Goal: Navigation & Orientation: Find specific page/section

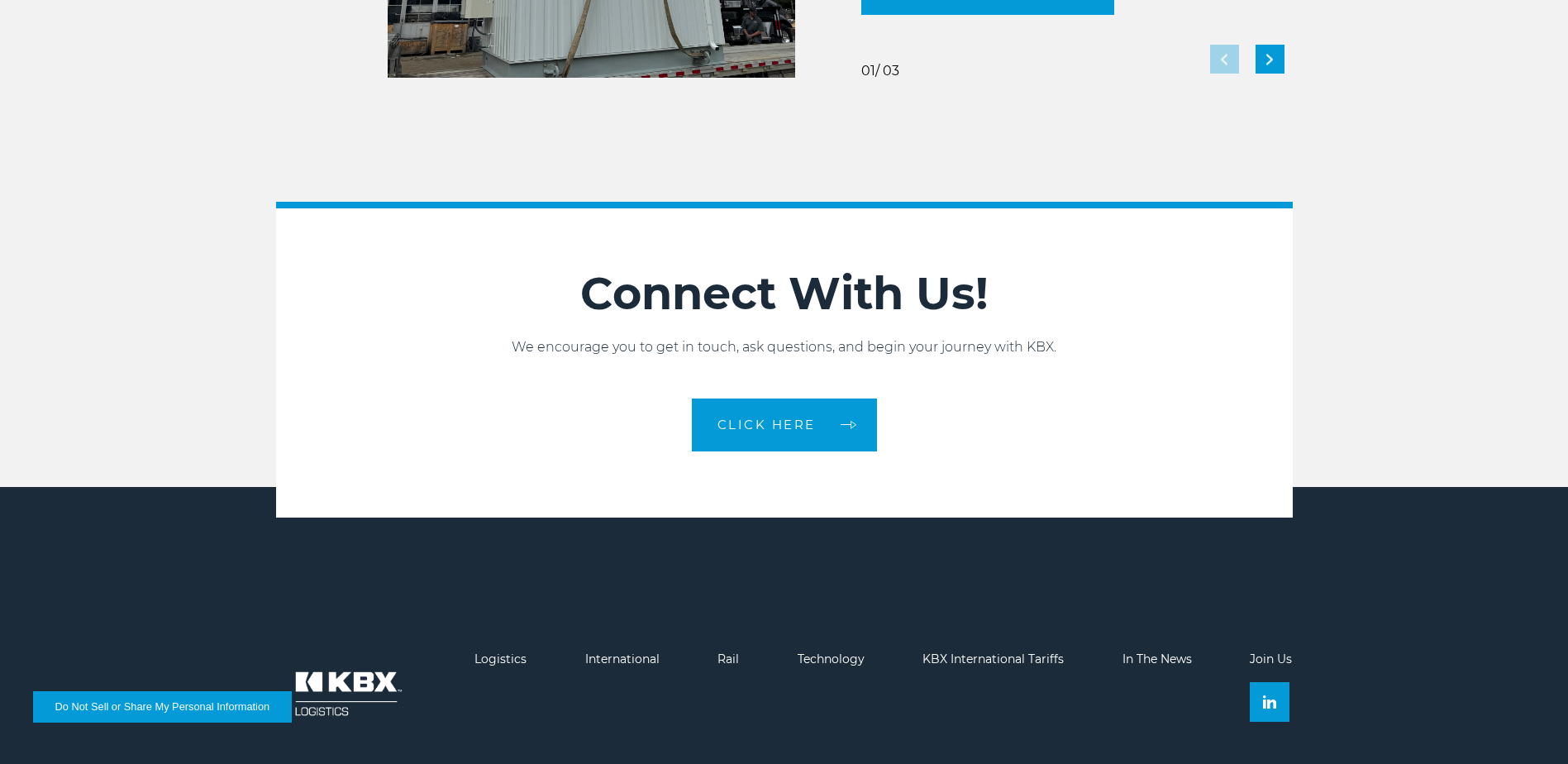
scroll to position [3685, 0]
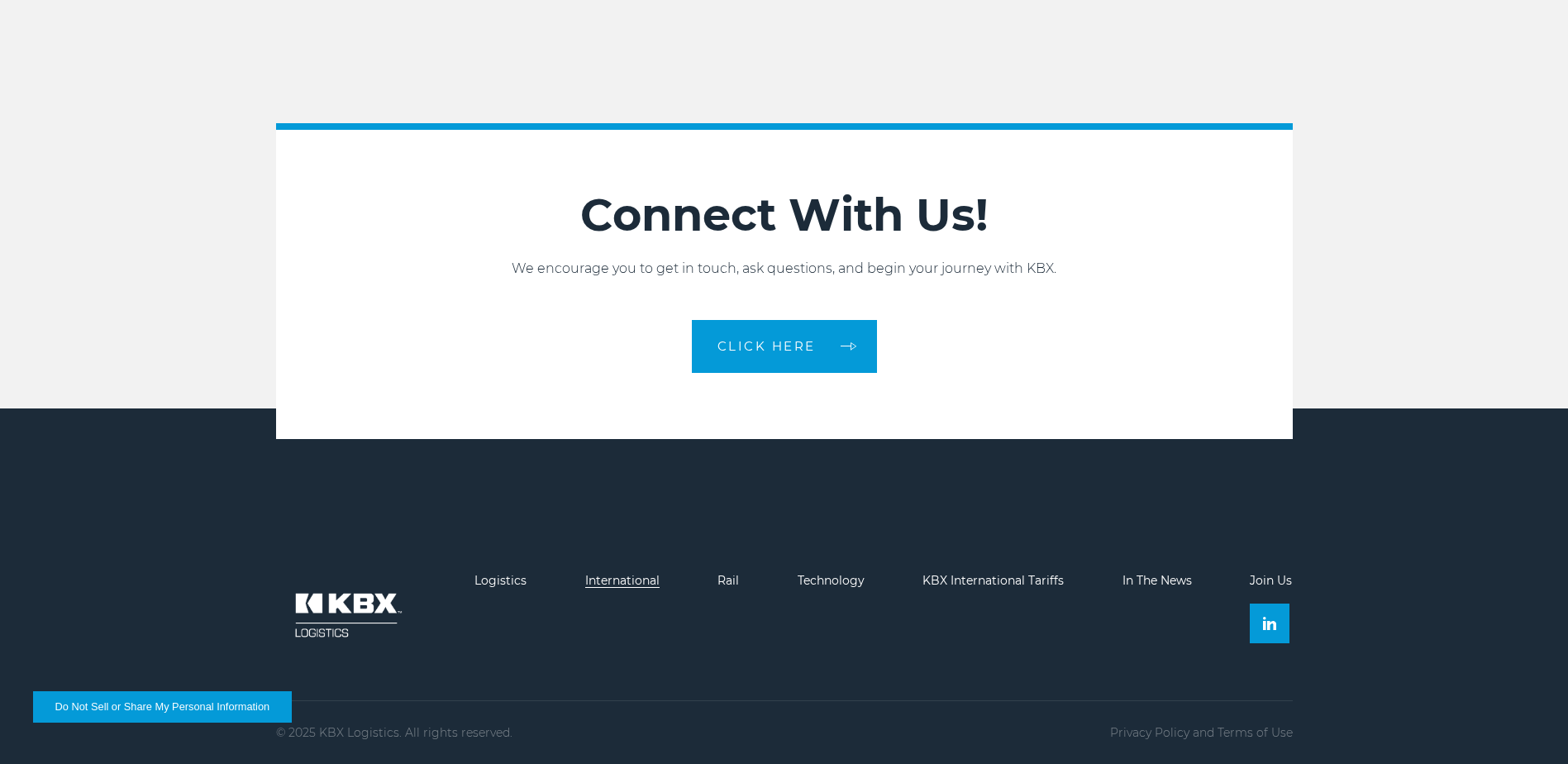
click at [628, 578] on link "International" at bounding box center [621, 579] width 74 height 15
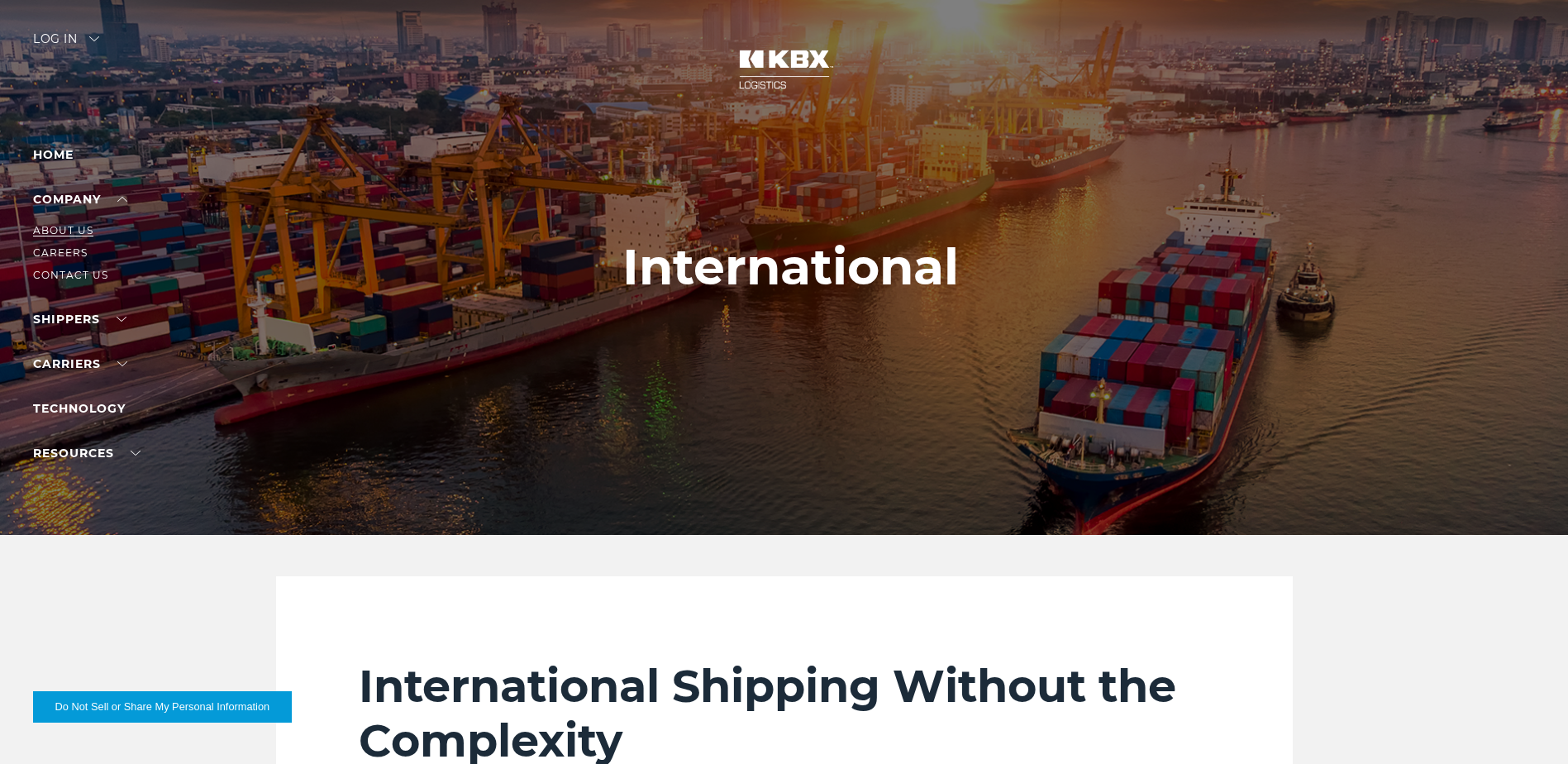
click at [65, 225] on link "About Us" at bounding box center [63, 230] width 61 height 12
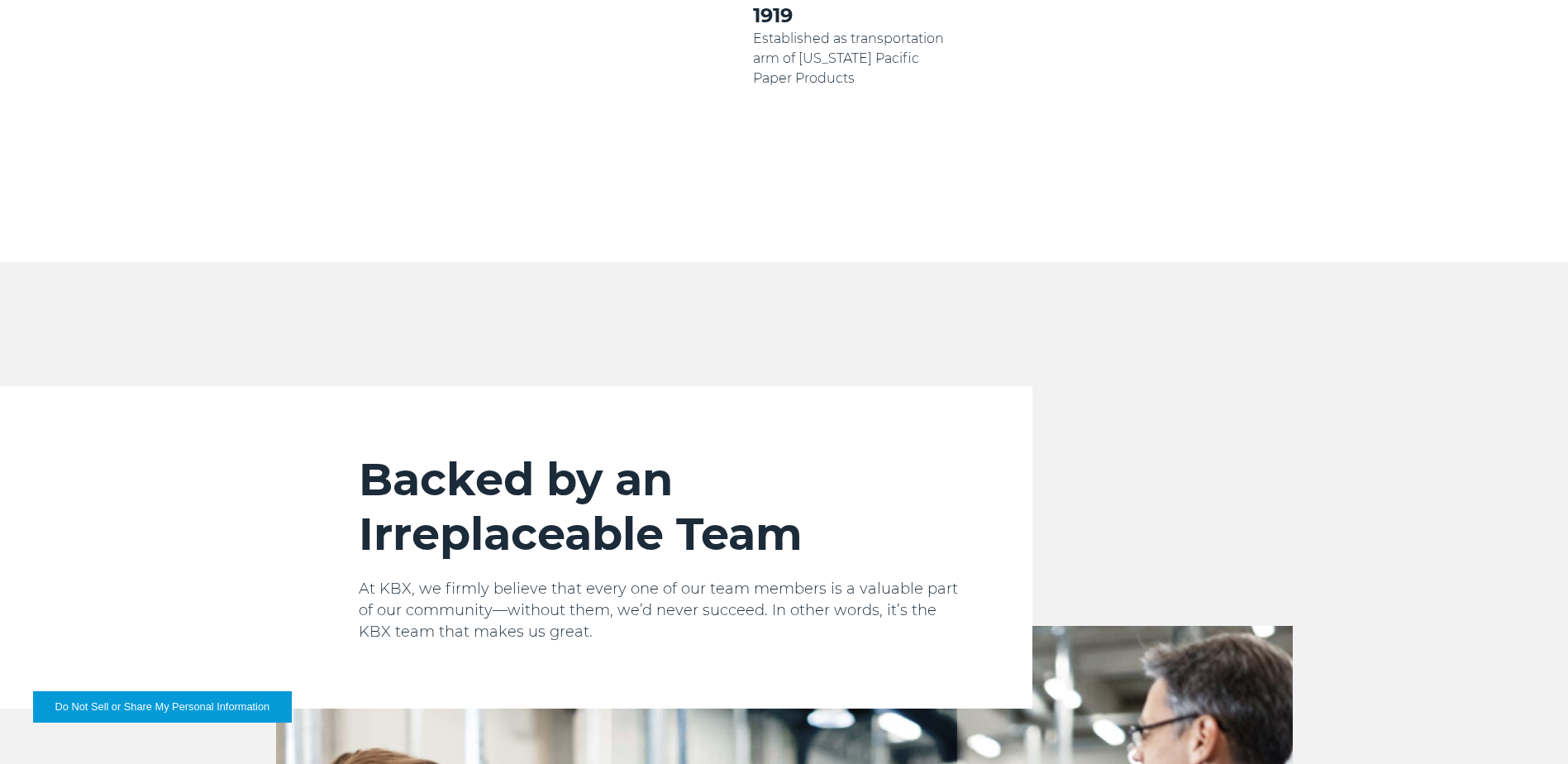
scroll to position [1157, 0]
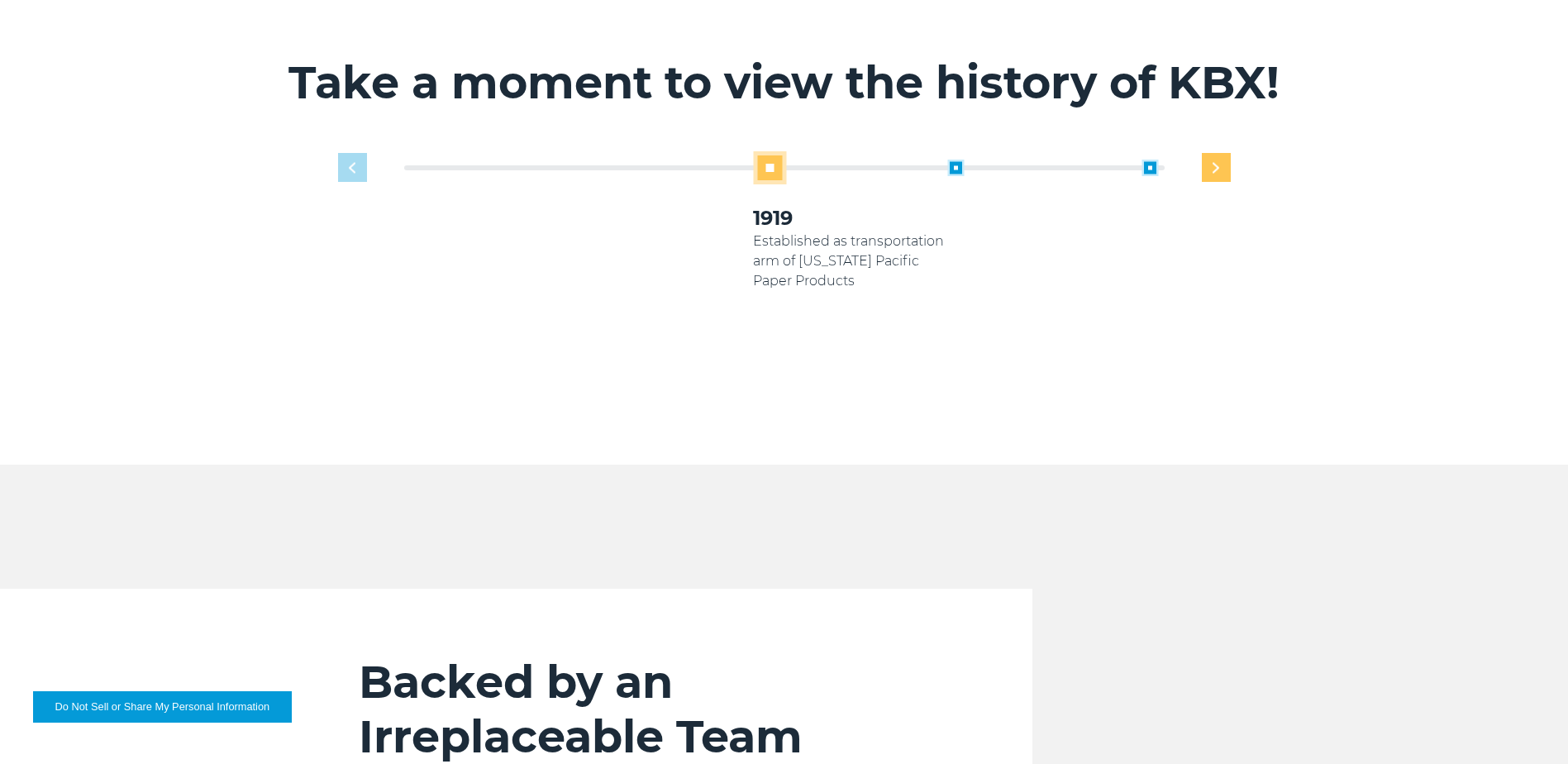
click at [1217, 162] on img "Next slide" at bounding box center [1215, 168] width 6 height 11
click at [1218, 162] on img "Next slide" at bounding box center [1215, 168] width 6 height 11
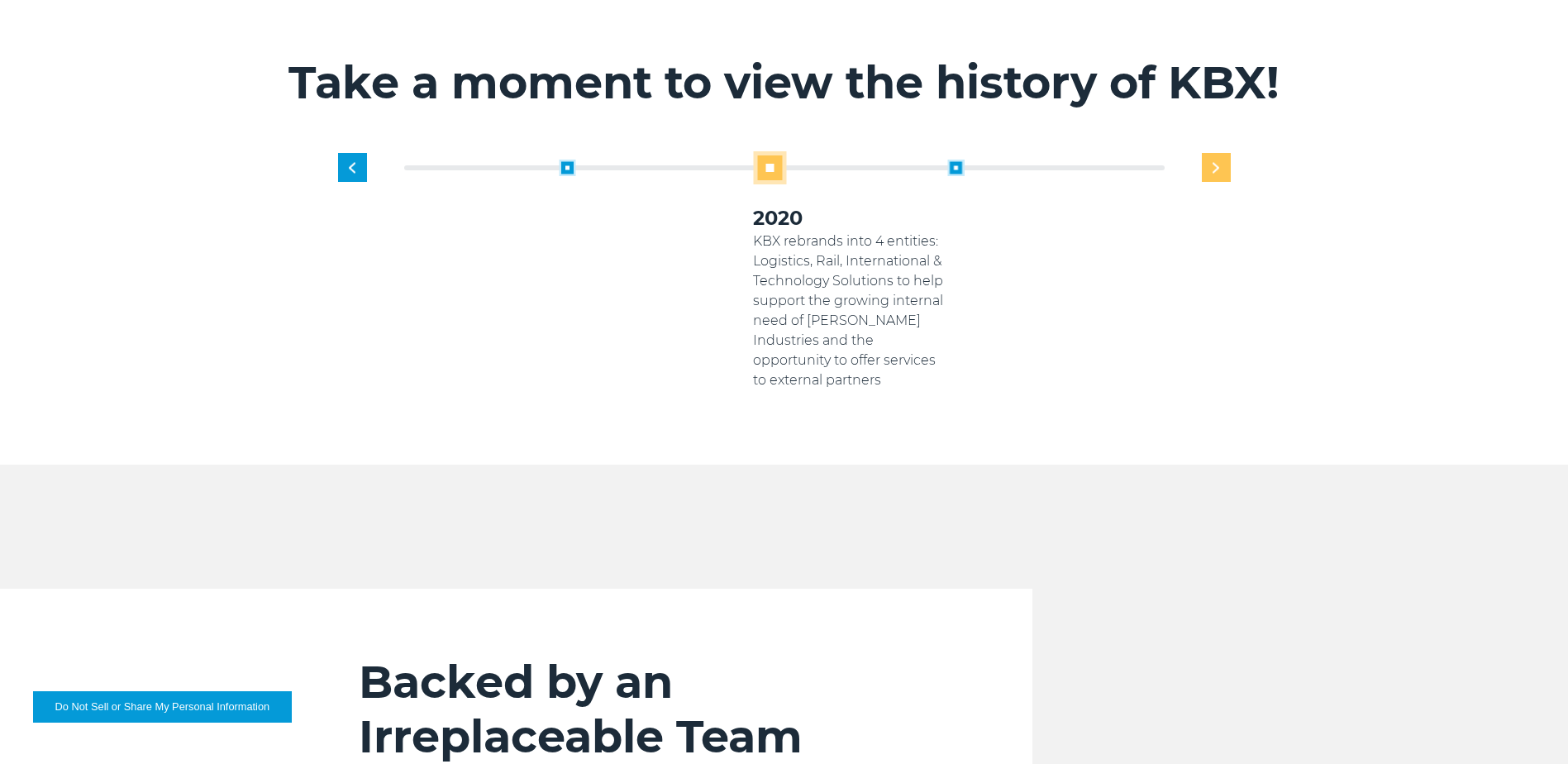
click at [1218, 162] on img "Next slide" at bounding box center [1215, 168] width 6 height 11
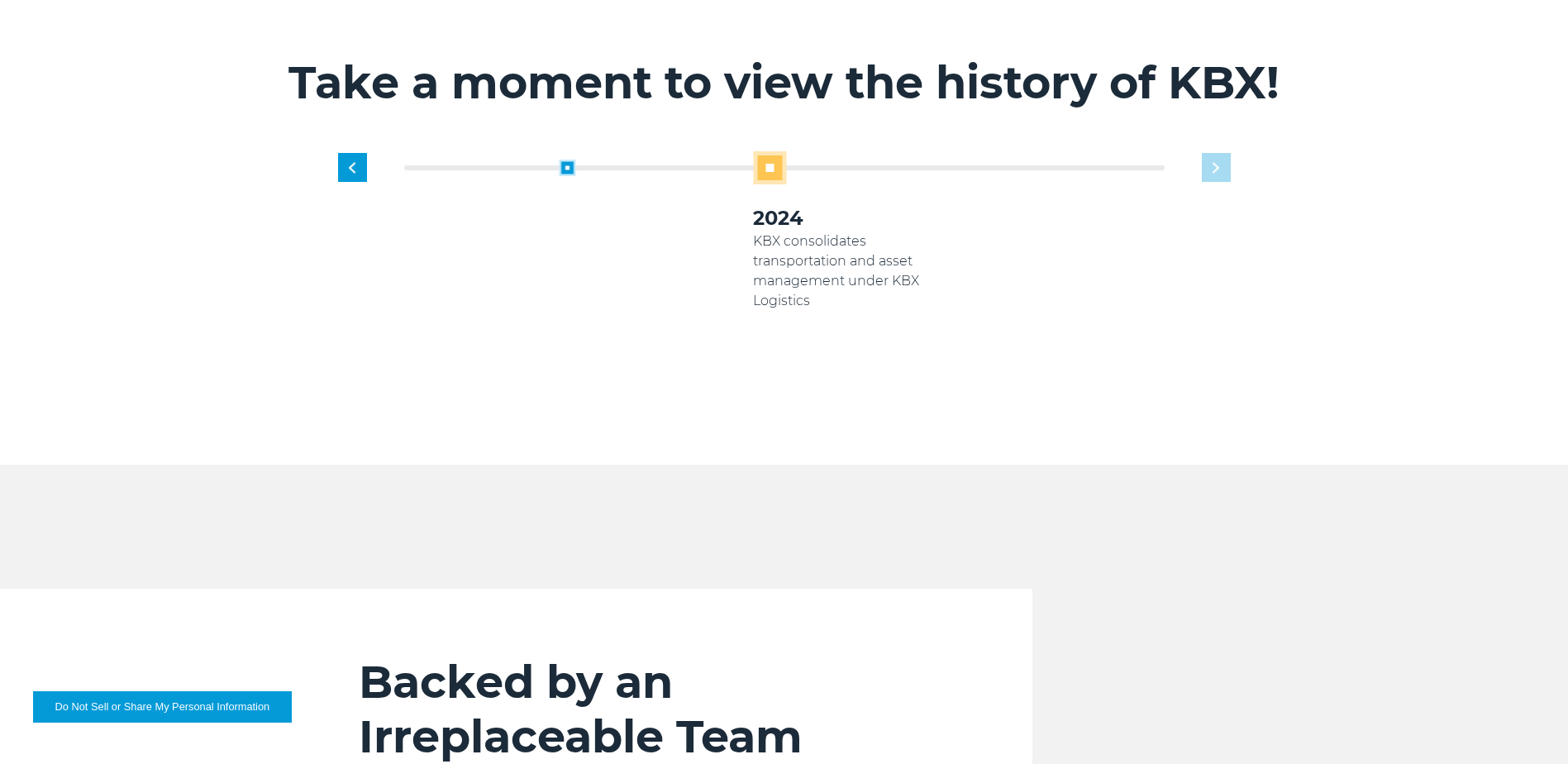
click at [1215, 152] on div "1919 Established as transportation arm of Georgia Pacific Paper Products 2005 K…" at bounding box center [850, 271] width 776 height 239
click at [563, 160] on span at bounding box center [567, 168] width 17 height 17
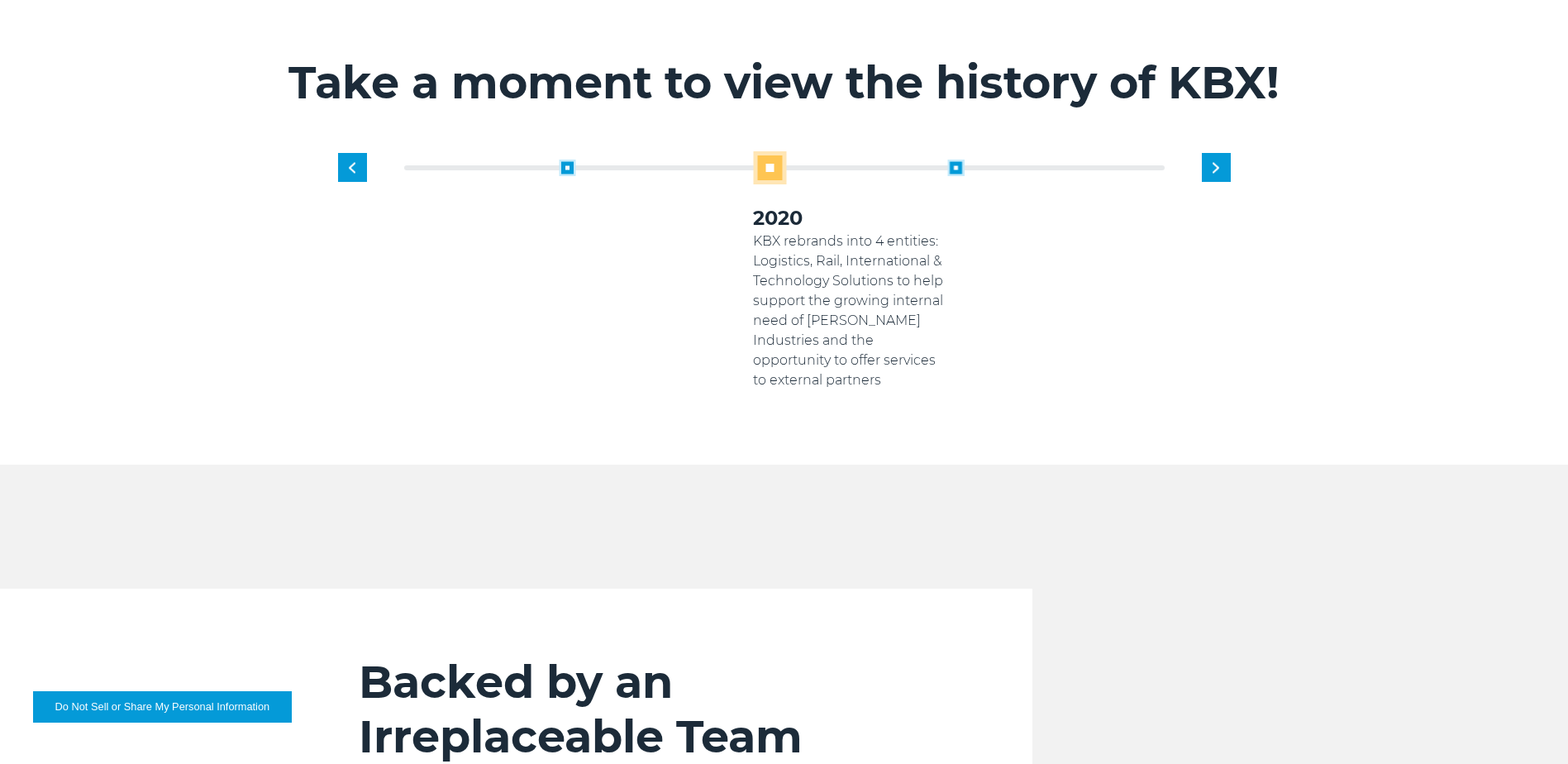
click at [563, 160] on span at bounding box center [567, 168] width 17 height 17
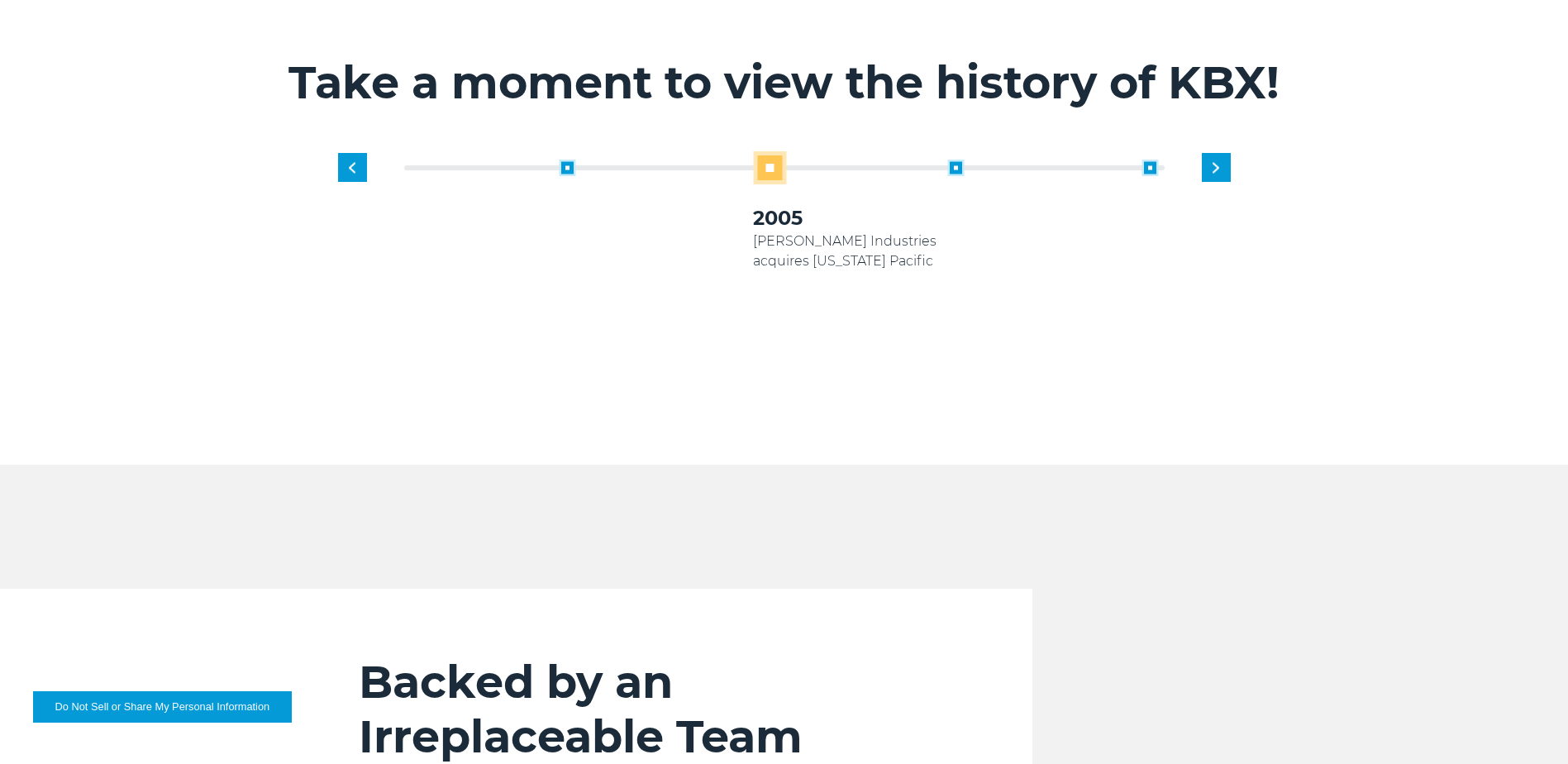
click at [563, 160] on span at bounding box center [567, 168] width 17 height 17
click at [563, 152] on div "1919 Established as transportation arm of Georgia Pacific Paper Products 2005 K…" at bounding box center [850, 271] width 776 height 239
click at [1221, 153] on div "Next slide" at bounding box center [1216, 168] width 29 height 29
click at [1219, 153] on div "Next slide" at bounding box center [1216, 168] width 29 height 29
